Goal: Transaction & Acquisition: Purchase product/service

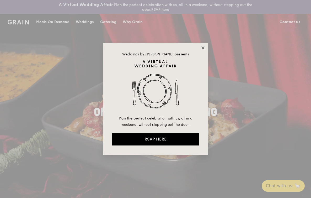
click at [204, 47] on icon at bounding box center [203, 47] width 5 height 5
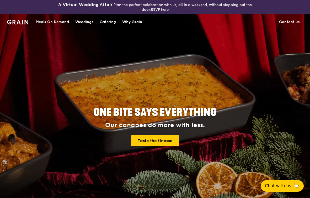
click at [53, 22] on div "Meals On Demand" at bounding box center [52, 22] width 33 height 16
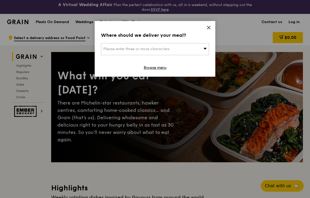
click at [128, 49] on span "Please enter three or more characters" at bounding box center [136, 49] width 66 height 4
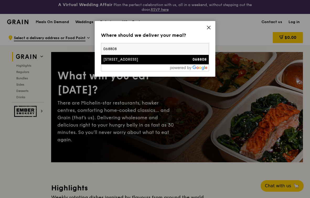
type input "068808"
click at [117, 61] on div "[STREET_ADDRESS]" at bounding box center [142, 59] width 78 height 5
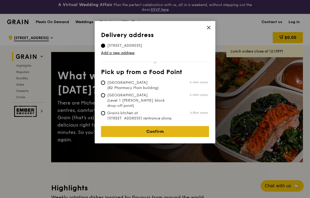
click at [140, 126] on link "Confirm" at bounding box center [155, 131] width 108 height 11
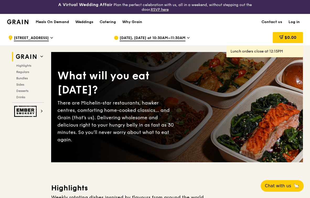
click at [296, 20] on link "Log in" at bounding box center [295, 22] width 18 height 16
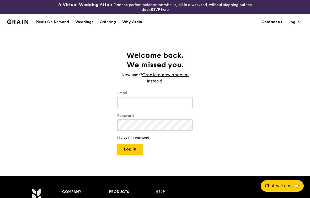
type input "[EMAIL_ADDRESS][DOMAIN_NAME]"
click at [127, 147] on button "Log in" at bounding box center [130, 149] width 26 height 11
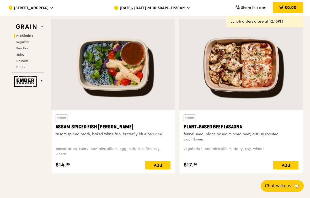
scroll to position [187, 0]
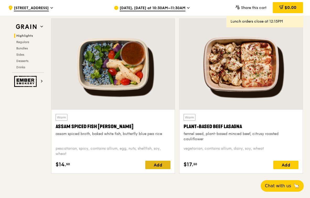
click at [156, 165] on div "Add" at bounding box center [157, 165] width 25 height 8
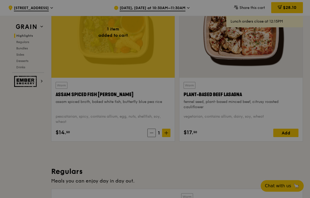
scroll to position [219, 0]
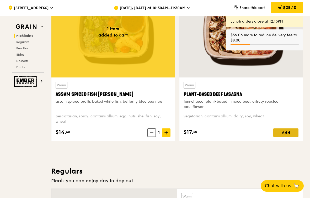
click at [289, 133] on div "Add" at bounding box center [286, 132] width 25 height 8
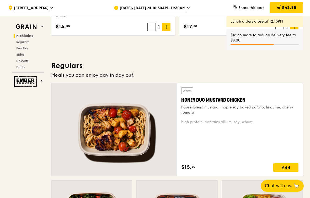
scroll to position [336, 0]
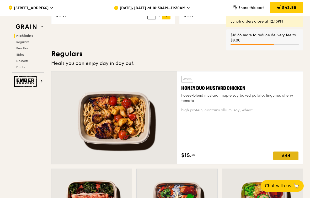
click at [290, 157] on div "Add" at bounding box center [286, 156] width 25 height 8
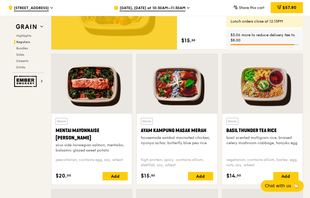
scroll to position [468, 0]
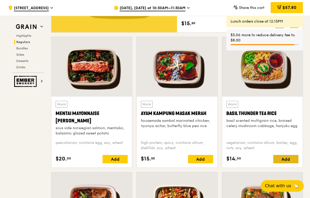
click at [280, 160] on div "Add" at bounding box center [286, 159] width 25 height 8
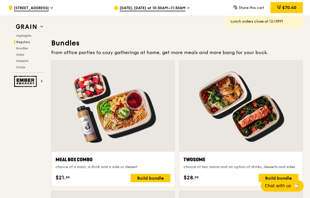
scroll to position [758, 0]
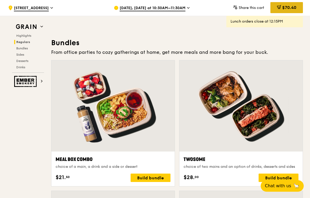
click at [286, 8] on span "$70.40" at bounding box center [290, 7] width 14 height 5
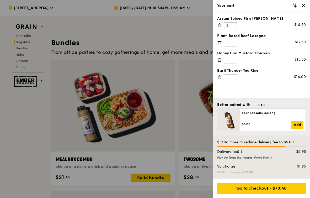
click at [233, 24] on input "2" at bounding box center [230, 25] width 13 height 7
click at [233, 24] on input "3" at bounding box center [230, 25] width 13 height 7
type input "4"
click at [233, 24] on input "4" at bounding box center [230, 25] width 13 height 7
click at [233, 41] on input "2" at bounding box center [230, 43] width 13 height 7
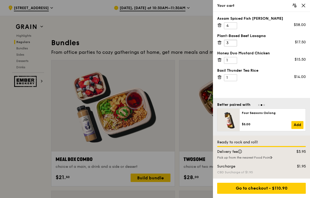
click at [233, 41] on input "3" at bounding box center [230, 43] width 13 height 7
type input "4"
click at [233, 41] on input "4" at bounding box center [230, 43] width 13 height 7
click at [232, 59] on input "2" at bounding box center [230, 60] width 13 height 7
click at [232, 59] on input "3" at bounding box center [230, 60] width 13 height 7
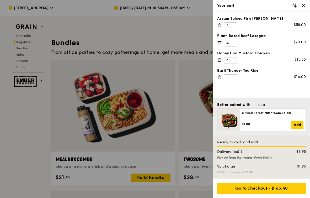
type input "4"
click at [232, 59] on input "4" at bounding box center [230, 60] width 13 height 7
click at [233, 76] on input "2" at bounding box center [230, 77] width 13 height 7
click at [233, 76] on input "3" at bounding box center [230, 77] width 13 height 7
click at [233, 76] on input "4" at bounding box center [230, 77] width 13 height 7
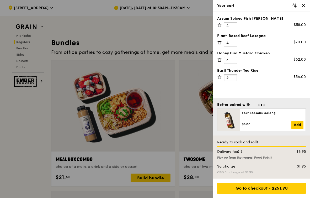
type input "5"
click at [233, 76] on input "5" at bounding box center [230, 77] width 13 height 7
type input "5"
click at [234, 58] on input "5" at bounding box center [230, 60] width 13 height 7
click at [234, 24] on input "5" at bounding box center [230, 25] width 13 height 7
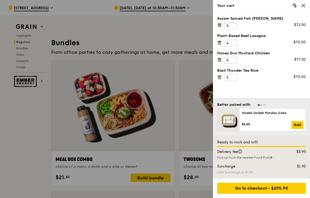
type input "4"
click at [233, 27] on input "4" at bounding box center [230, 25] width 13 height 7
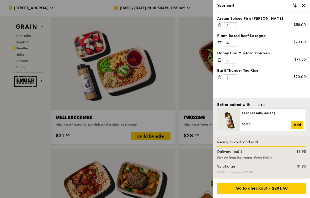
scroll to position [801, 0]
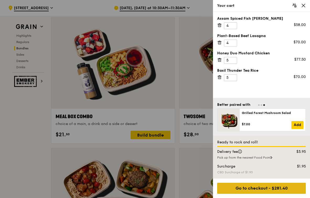
click at [261, 189] on div "Go to checkout - $281.40" at bounding box center [261, 188] width 89 height 11
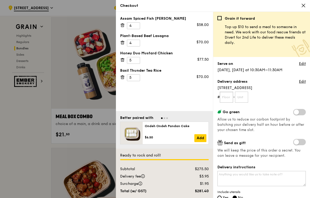
click at [228, 98] on input "text" at bounding box center [226, 97] width 13 height 11
type input "12"
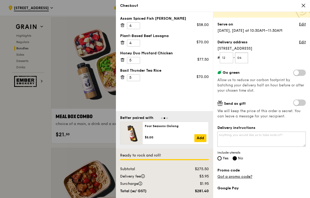
scroll to position [46, 0]
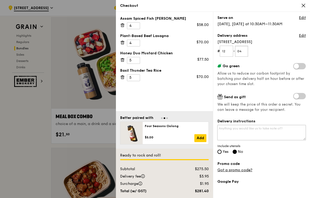
type input "04"
click at [255, 128] on textarea "Delivery instructions" at bounding box center [262, 132] width 88 height 15
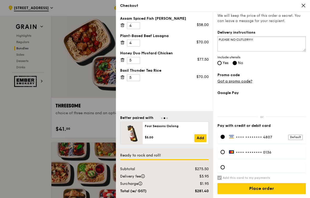
scroll to position [947, 0]
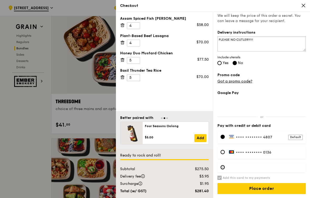
type textarea "PLEASE NO CUTLERY!!!"
click at [223, 166] on div at bounding box center [223, 167] width 4 height 4
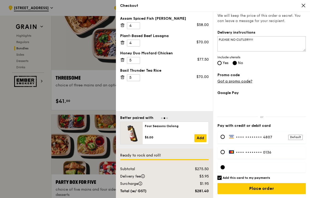
scroll to position [971, 0]
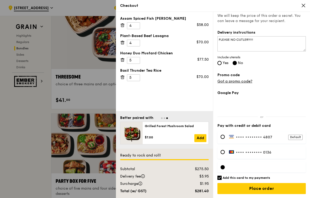
click at [220, 176] on input "Add this card to my payments" at bounding box center [220, 178] width 4 height 4
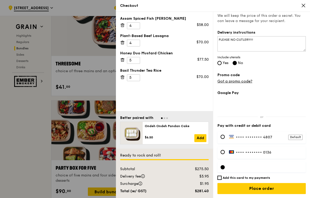
scroll to position [983, 0]
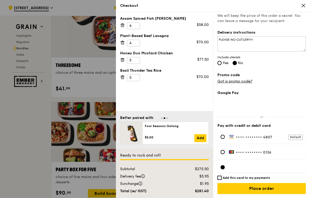
click at [250, 177] on h6 "Add this card to my payments" at bounding box center [247, 178] width 48 height 4
click at [222, 177] on input "Add this card to my payments" at bounding box center [220, 178] width 4 height 4
click at [250, 177] on h6 "Add this card to my payments" at bounding box center [247, 178] width 48 height 4
click at [222, 177] on input "Add this card to my payments" at bounding box center [220, 178] width 4 height 4
checkbox input "false"
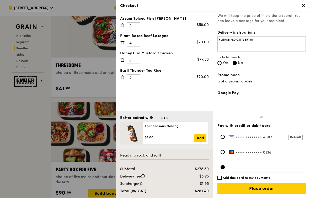
click at [250, 164] on div at bounding box center [262, 167] width 88 height 11
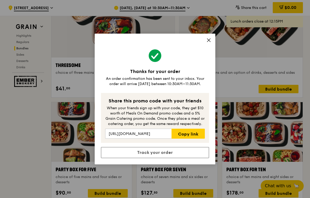
click at [208, 40] on icon at bounding box center [209, 40] width 5 height 5
